Goal: Book appointment/travel/reservation

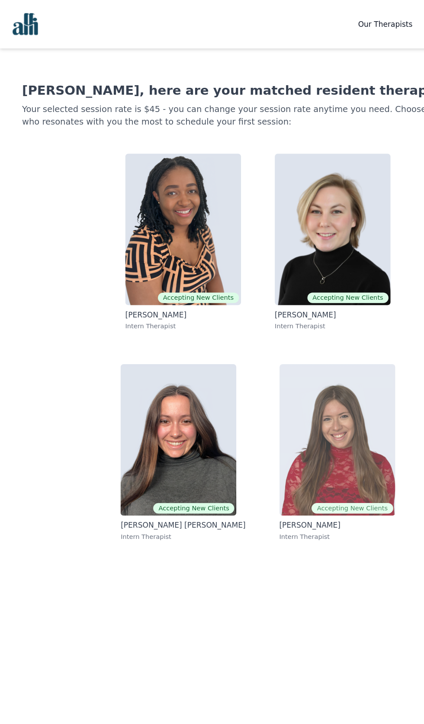
click at [287, 384] on img at bounding box center [277, 361] width 95 height 125
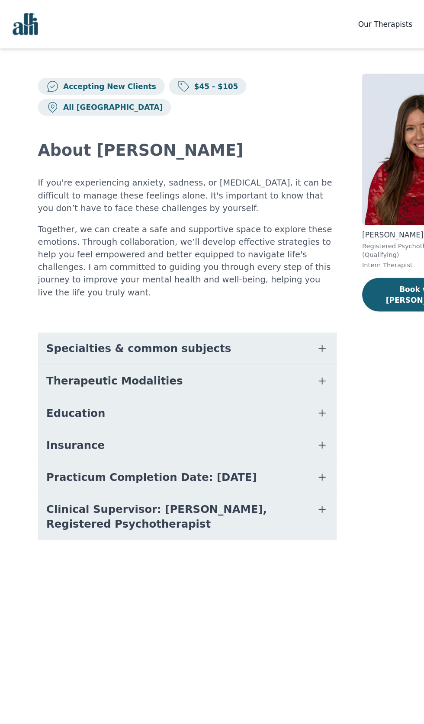
click at [264, 289] on icon "button" at bounding box center [264, 286] width 5 height 5
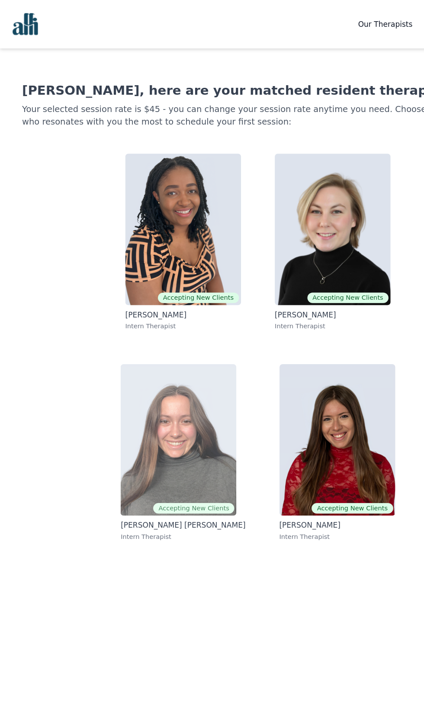
click at [154, 402] on img at bounding box center [146, 361] width 95 height 125
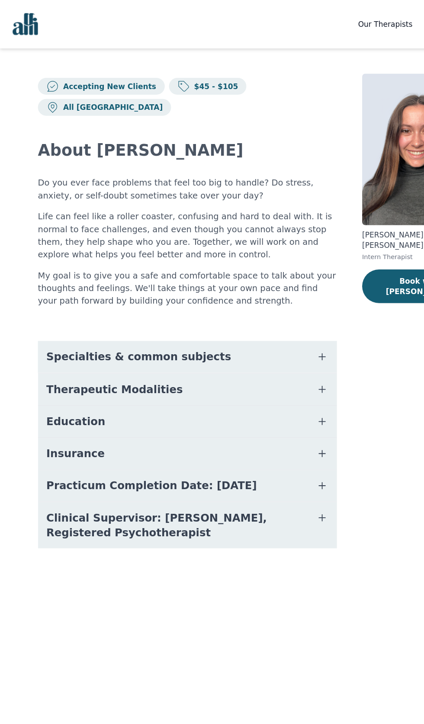
click at [264, 296] on icon "button" at bounding box center [264, 293] width 5 height 5
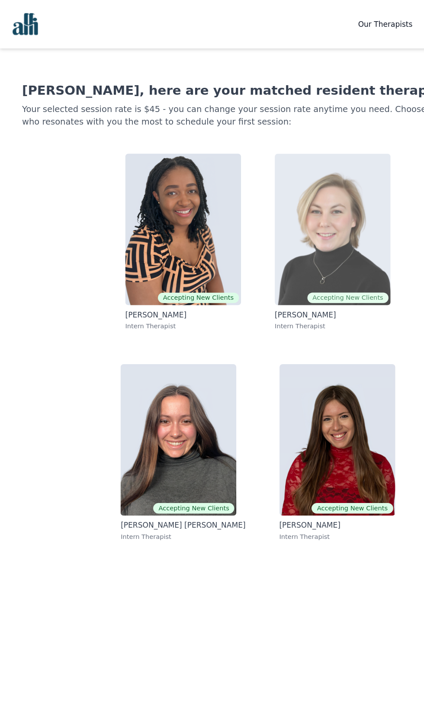
click at [288, 246] on span "Accepting New Clients" at bounding box center [286, 245] width 67 height 9
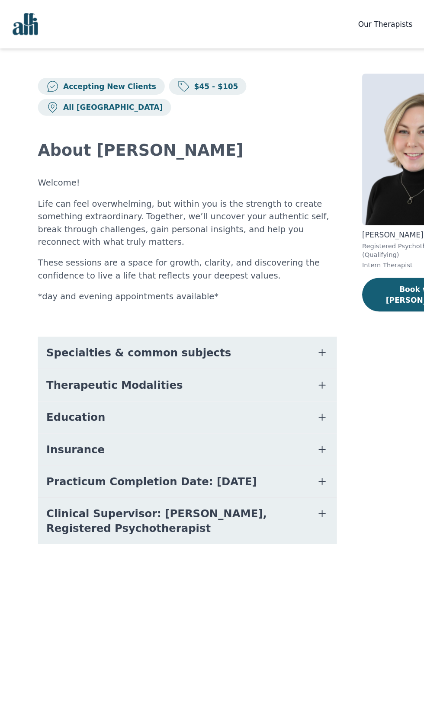
click at [264, 292] on icon "button" at bounding box center [264, 289] width 5 height 5
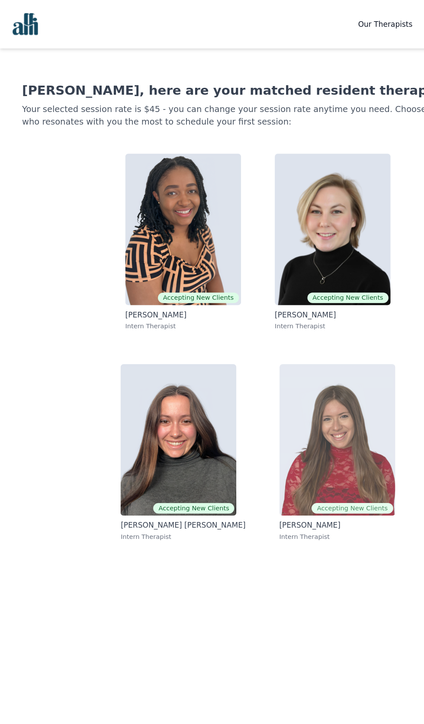
click at [287, 396] on img at bounding box center [277, 361] width 95 height 125
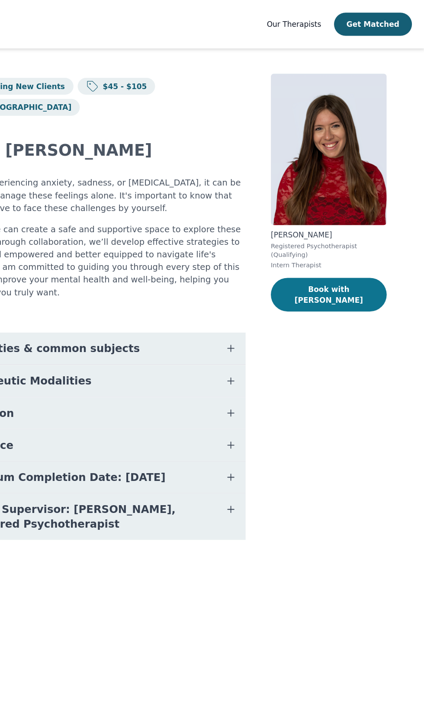
click at [362, 241] on button "Book with [PERSON_NAME]" at bounding box center [345, 242] width 95 height 28
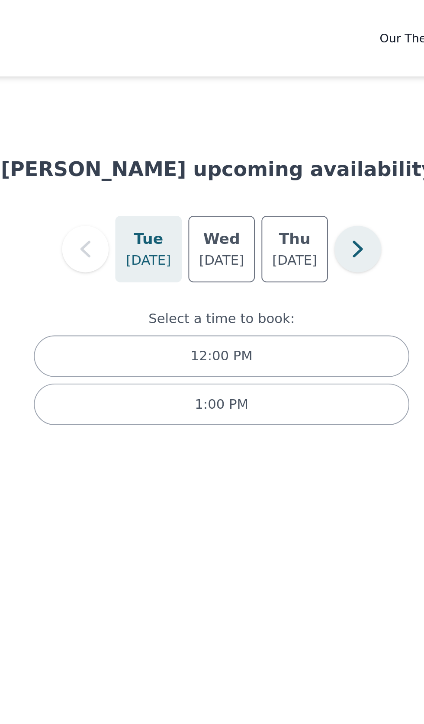
click at [285, 128] on icon "button" at bounding box center [282, 129] width 17 height 17
click at [284, 132] on icon "button" at bounding box center [282, 129] width 5 height 9
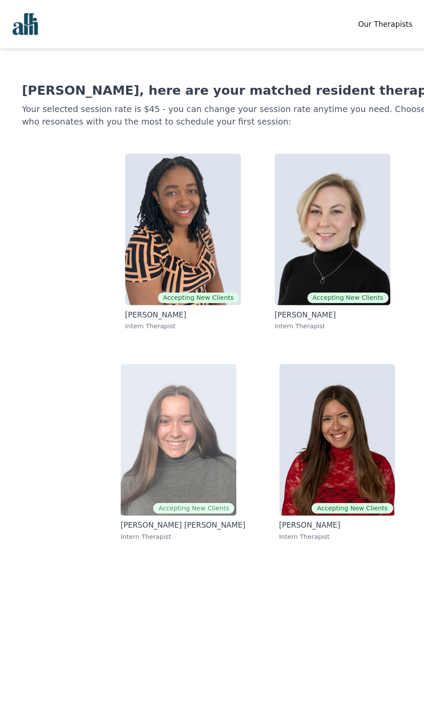
click at [156, 400] on img at bounding box center [146, 361] width 95 height 125
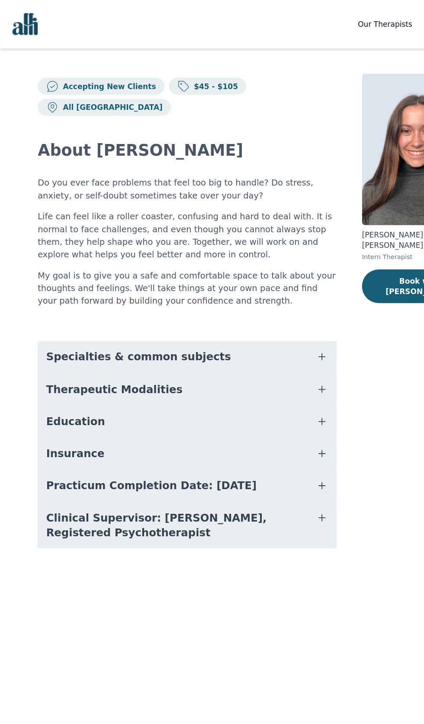
click at [264, 296] on icon "button" at bounding box center [264, 293] width 5 height 5
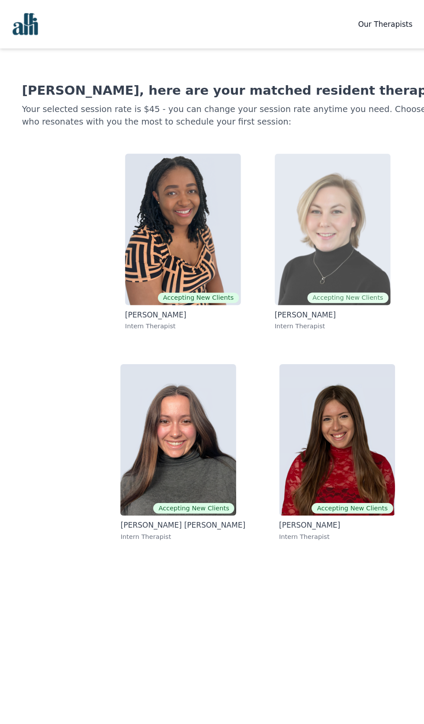
click at [291, 235] on img at bounding box center [273, 188] width 95 height 125
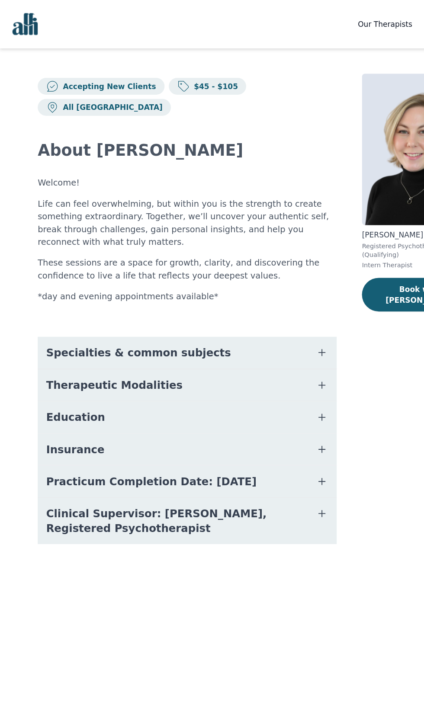
click at [259, 292] on button "Specialties & common subjects" at bounding box center [154, 290] width 246 height 26
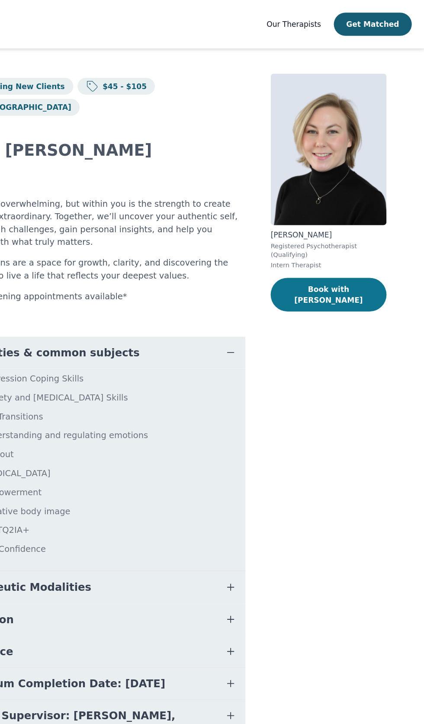
click at [356, 242] on button "Book with [PERSON_NAME]" at bounding box center [345, 242] width 95 height 28
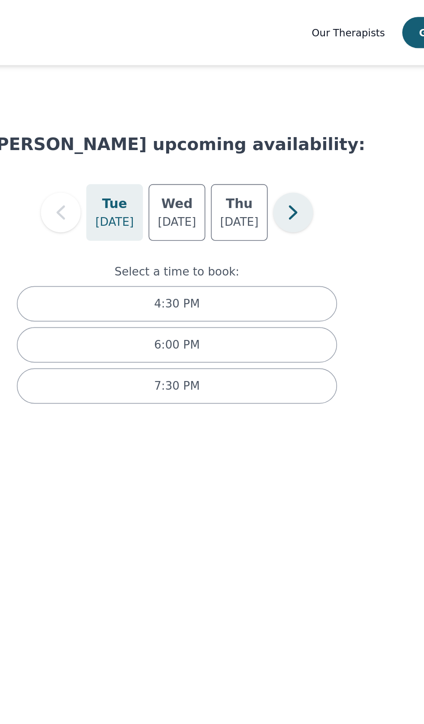
click at [284, 127] on icon "button" at bounding box center [282, 129] width 17 height 17
click at [293, 128] on button "button" at bounding box center [283, 130] width 24 height 24
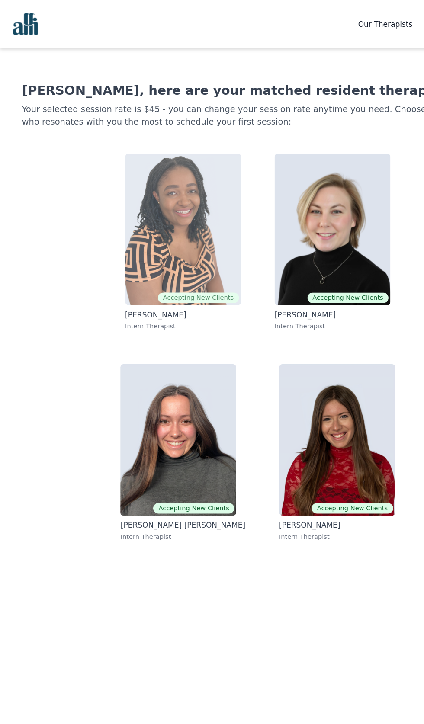
click at [154, 230] on img at bounding box center [150, 188] width 95 height 125
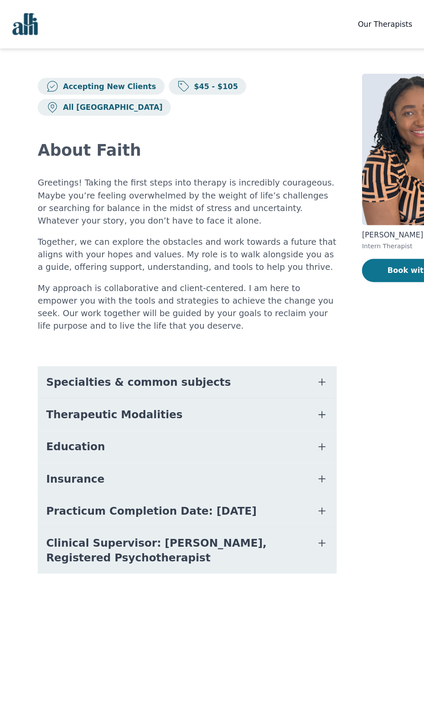
click at [331, 223] on button "Book with Faith" at bounding box center [345, 222] width 95 height 19
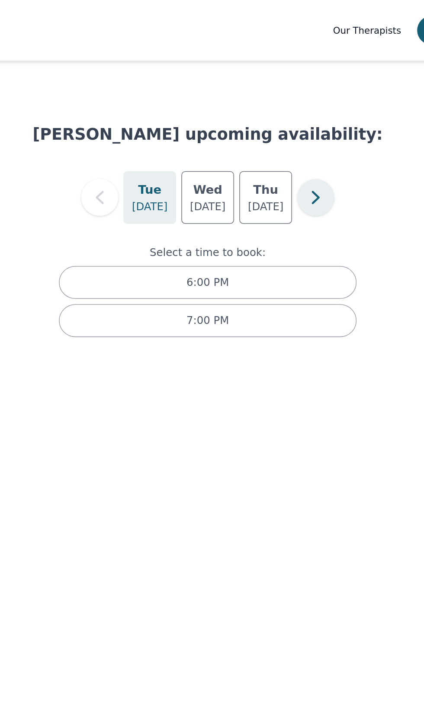
click at [290, 129] on icon "button" at bounding box center [282, 129] width 17 height 17
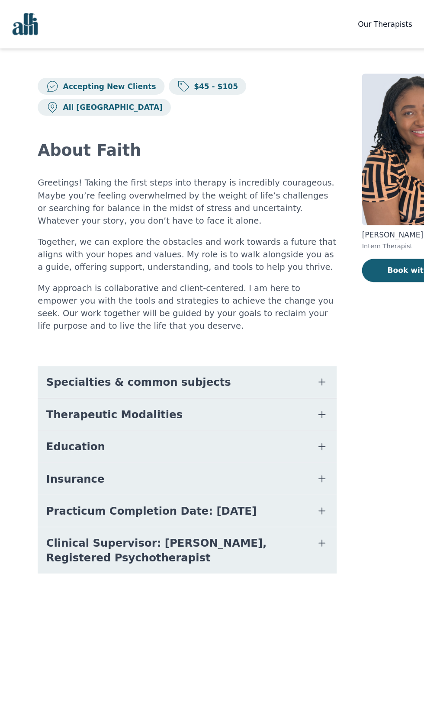
click at [260, 327] on button "Specialties & common subjects" at bounding box center [154, 314] width 246 height 26
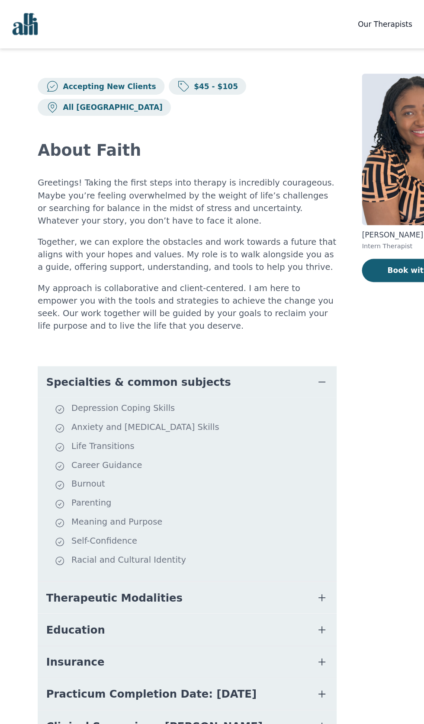
click at [81, 420] on li "Parenting" at bounding box center [159, 414] width 228 height 12
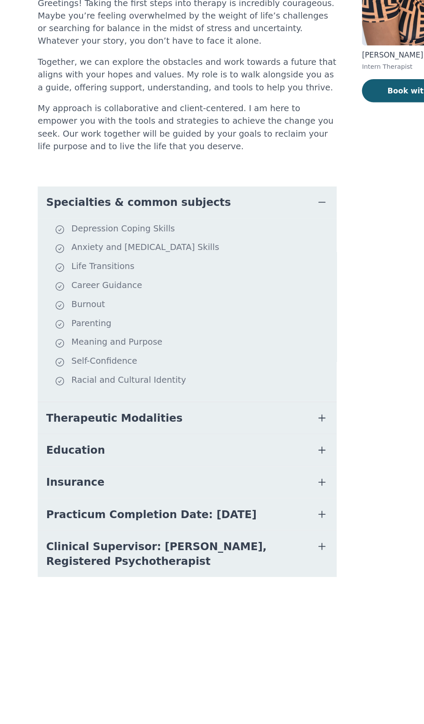
click at [264, 494] on icon "button" at bounding box center [264, 491] width 5 height 5
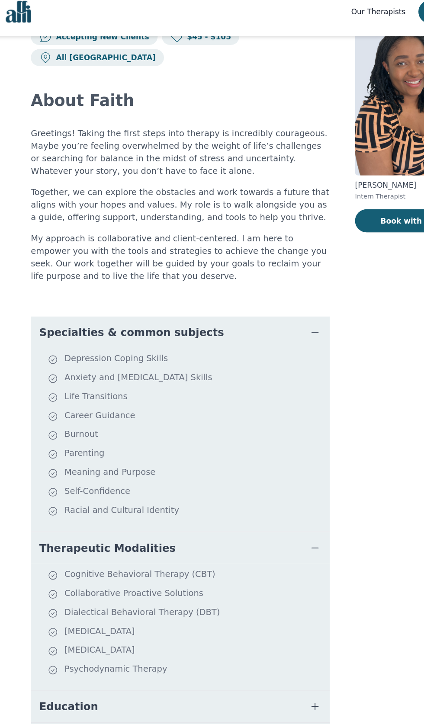
scroll to position [31, 0]
